Goal: Find specific page/section

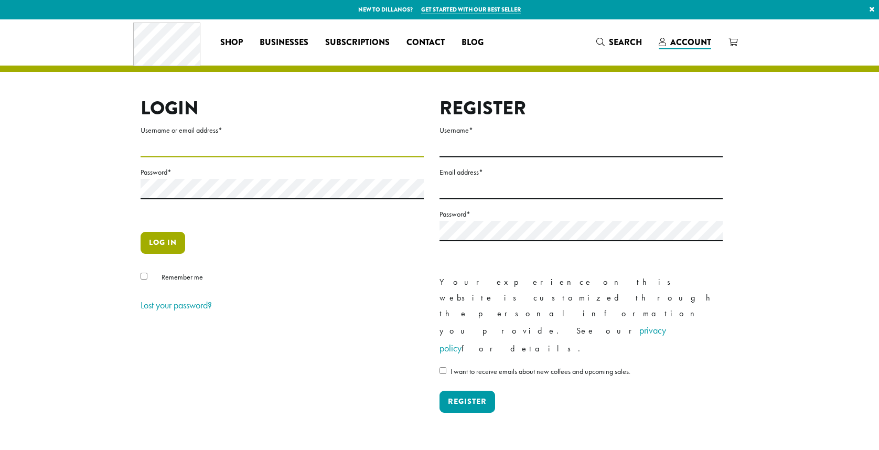
type input "**********"
click at [170, 239] on button "Log in" at bounding box center [163, 243] width 45 height 22
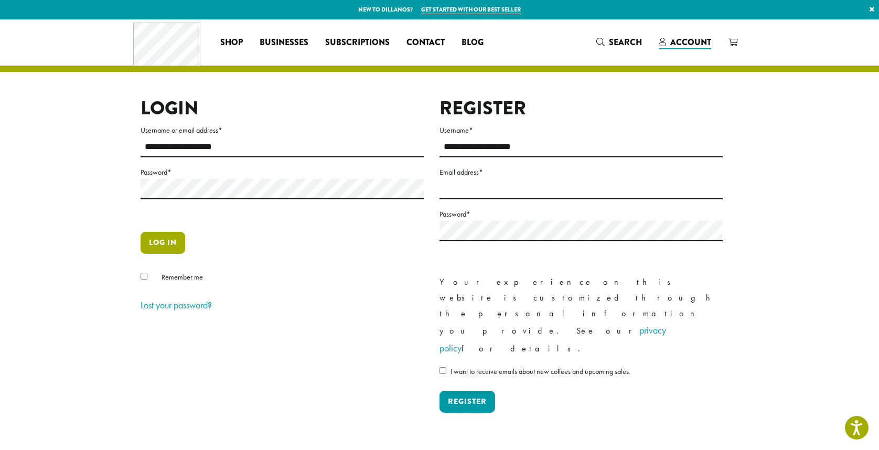
click at [169, 245] on button "Log in" at bounding box center [163, 243] width 45 height 22
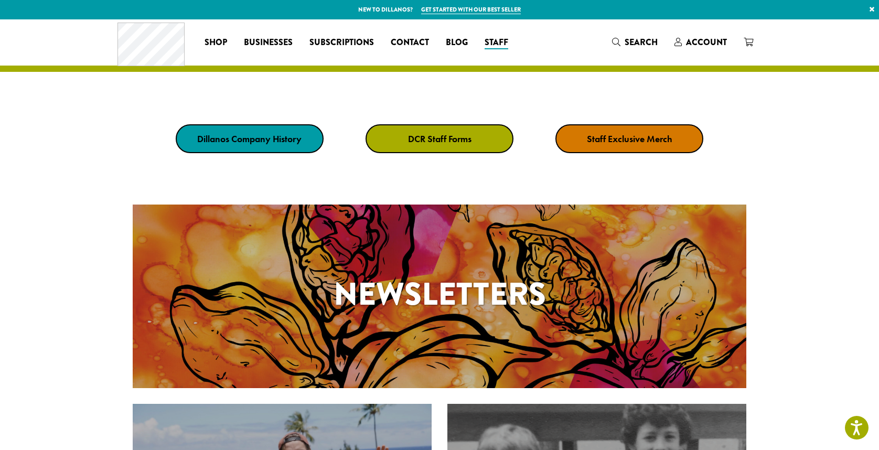
click at [505, 93] on div at bounding box center [439, 85] width 879 height 26
click at [466, 139] on strong "DCR Staff Forms" at bounding box center [439, 139] width 63 height 12
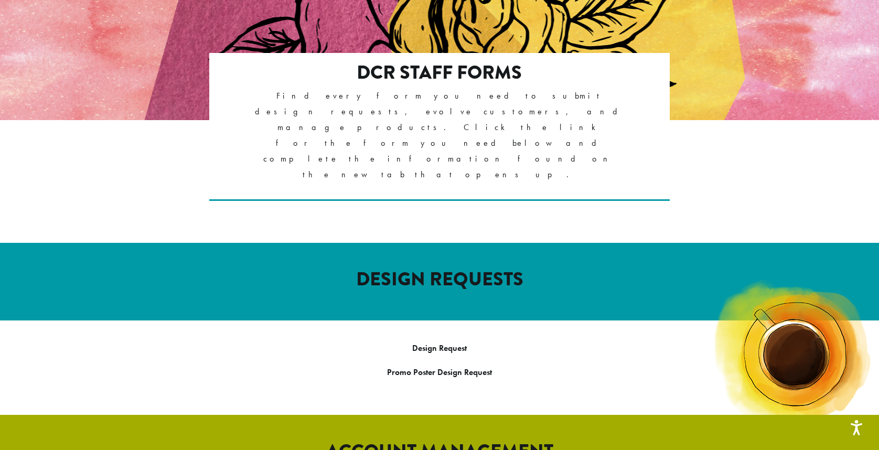
scroll to position [210, 0]
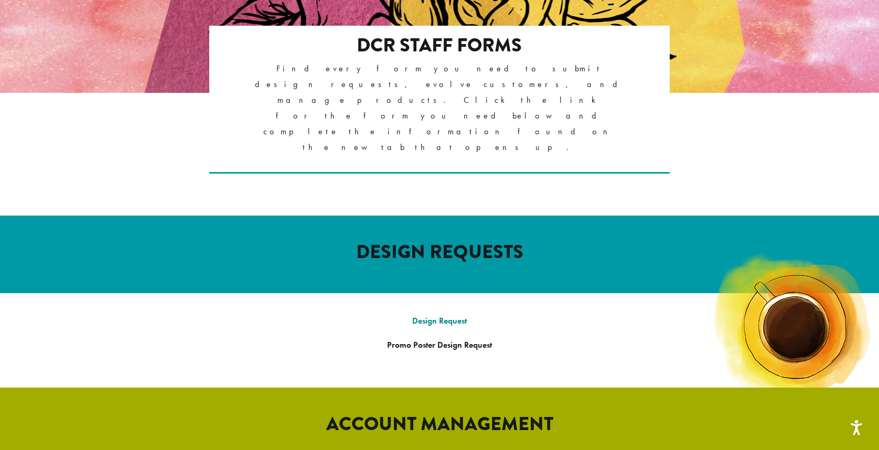
click at [466, 315] on link "Design Request" at bounding box center [439, 320] width 55 height 11
